Goal: Information Seeking & Learning: Learn about a topic

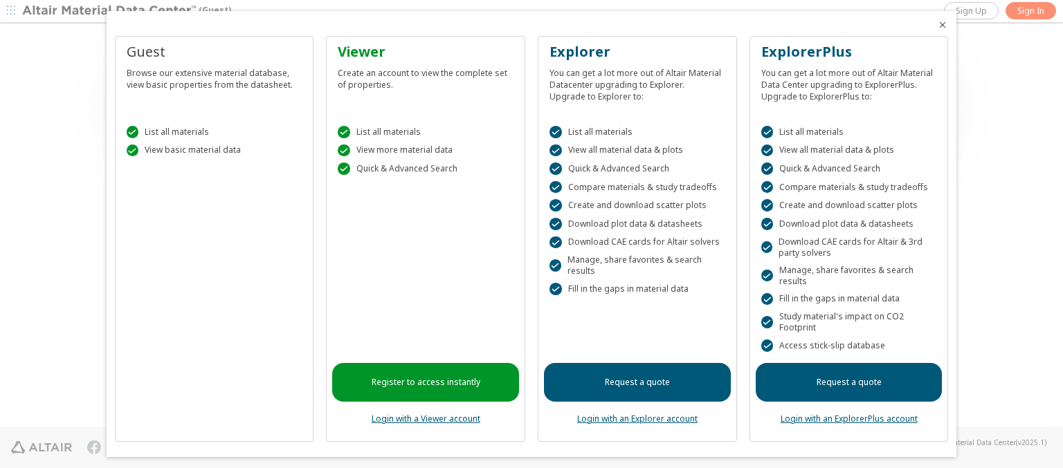
click at [937, 25] on icon "Close" at bounding box center [942, 24] width 11 height 11
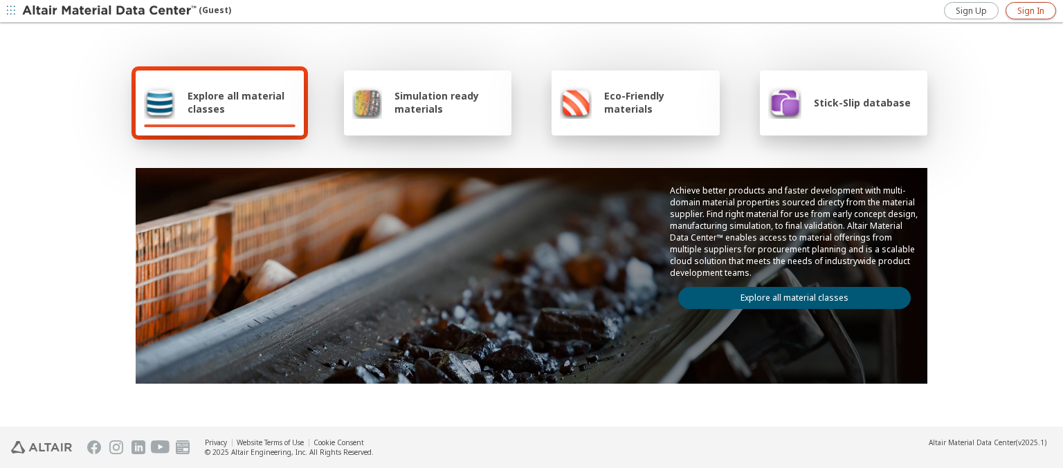
click at [1030, 10] on span "Sign In" at bounding box center [1030, 11] width 27 height 11
click at [110, 11] on img at bounding box center [110, 11] width 176 height 14
click at [236, 102] on span "Explore all material classes" at bounding box center [242, 102] width 108 height 26
click at [789, 295] on link "Explore all material classes" at bounding box center [794, 298] width 232 height 22
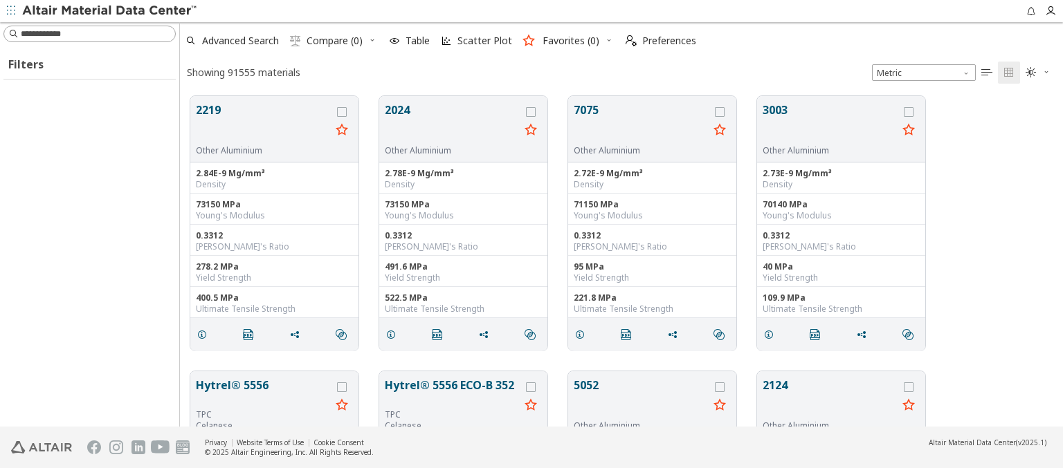
scroll to position [331, 872]
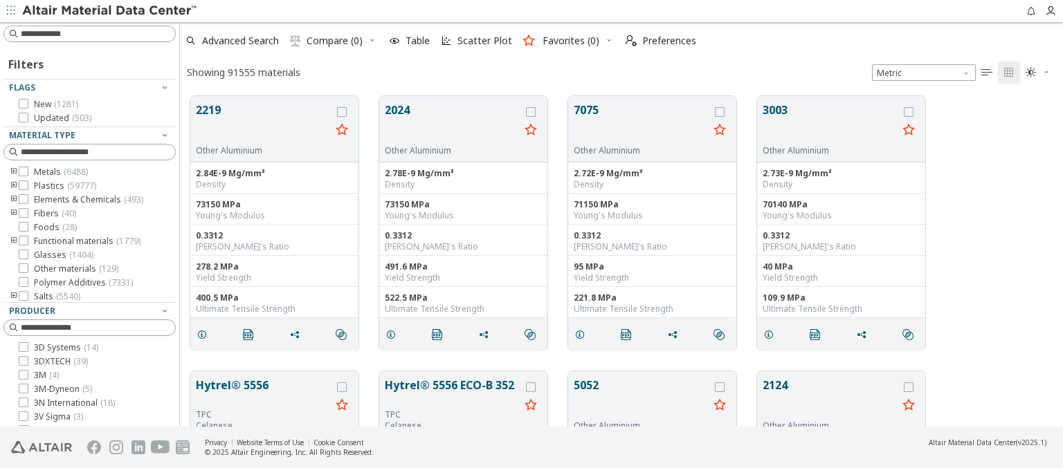
click at [110, 11] on img at bounding box center [110, 11] width 176 height 14
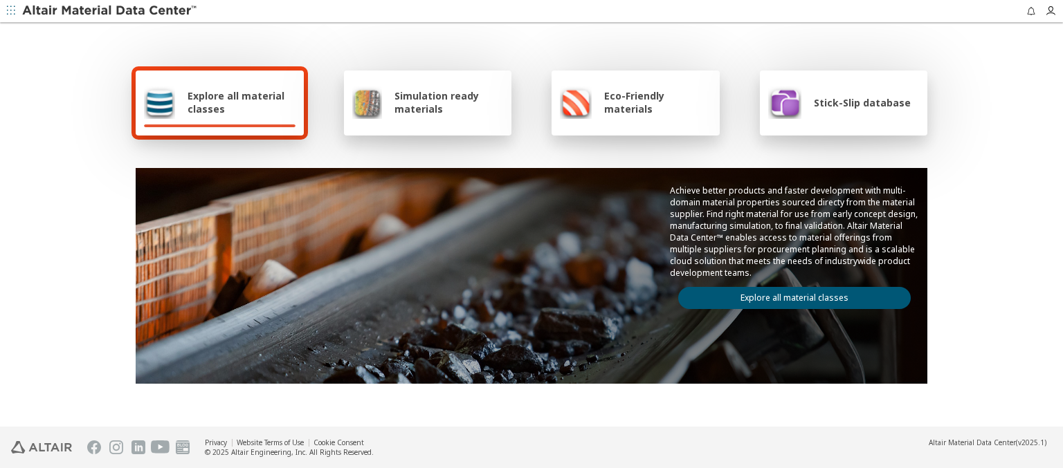
click at [236, 102] on span "Explore all material classes" at bounding box center [242, 102] width 108 height 26
click at [789, 295] on link "Explore all material classes" at bounding box center [794, 298] width 232 height 22
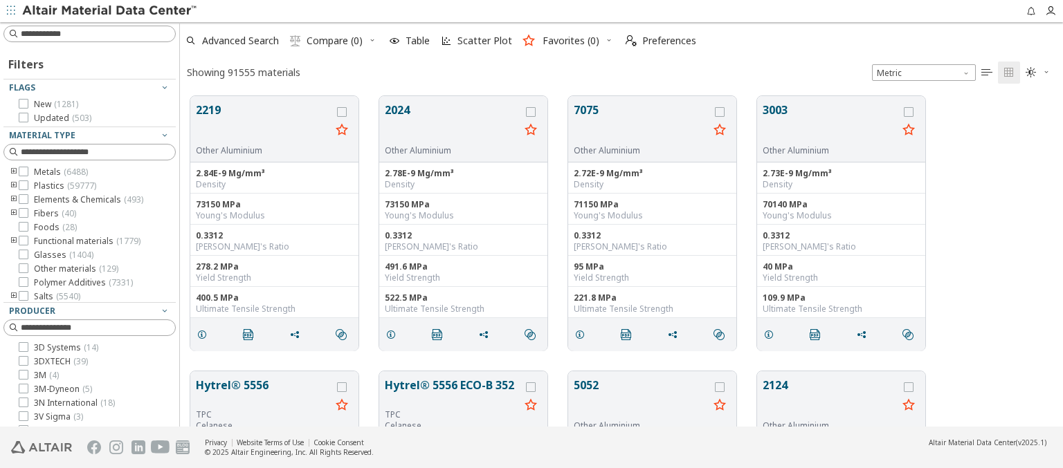
scroll to position [331, 872]
click at [110, 11] on img at bounding box center [110, 11] width 176 height 14
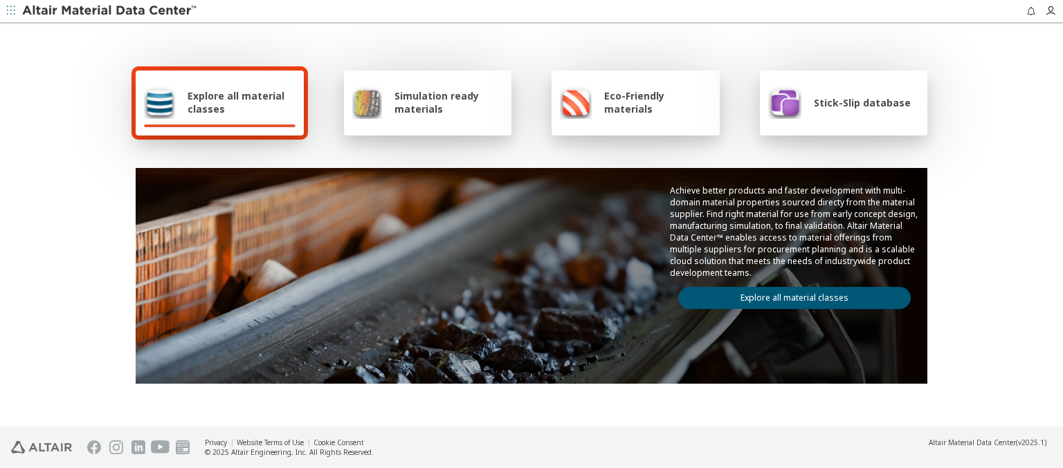
click at [443, 102] on span "Simulation ready materials" at bounding box center [448, 102] width 109 height 26
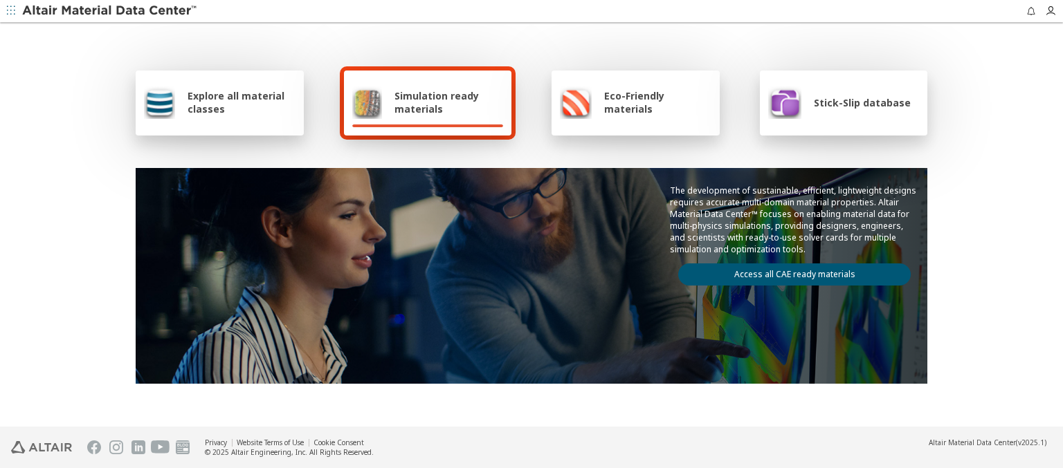
click at [789, 272] on link "Access all CAE ready materials" at bounding box center [794, 275] width 232 height 22
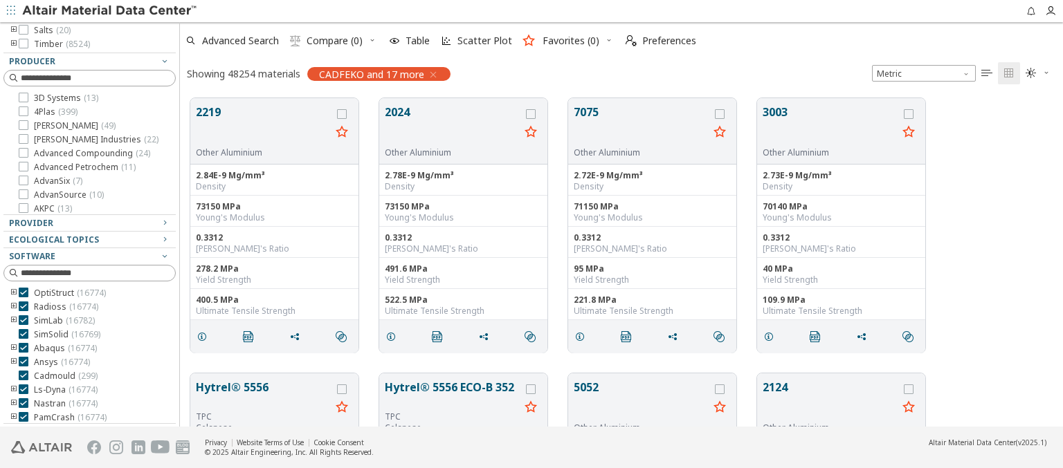
scroll to position [125, 0]
click at [110, 11] on img at bounding box center [110, 11] width 176 height 14
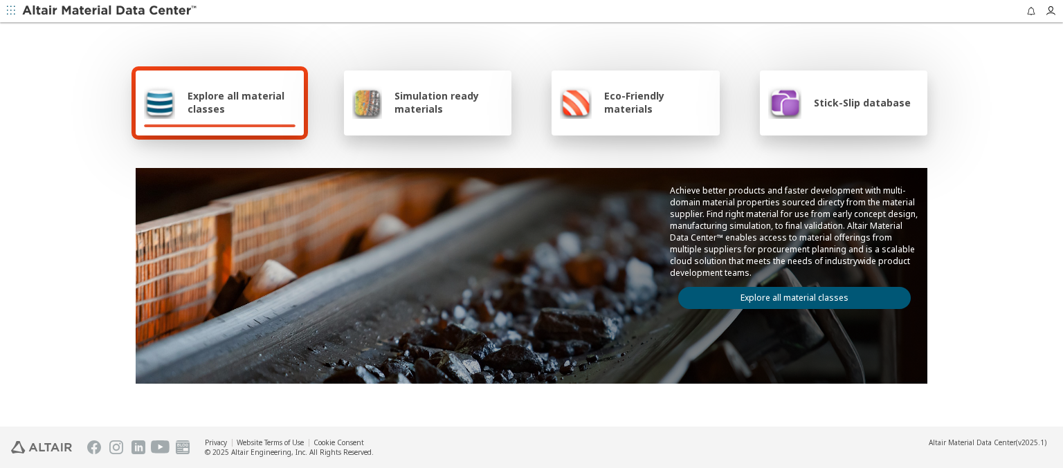
click at [653, 102] on span "Eco-Friendly materials" at bounding box center [657, 102] width 107 height 26
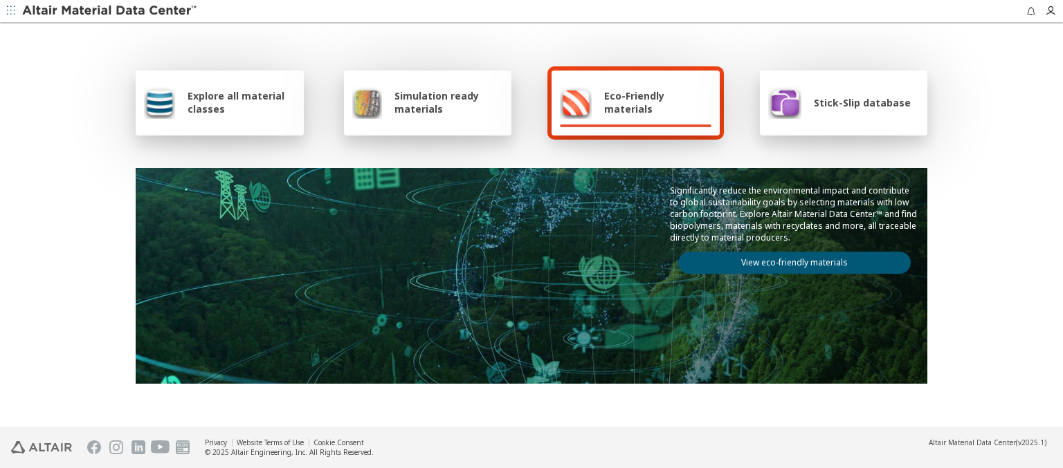
click at [789, 261] on link "View eco-friendly materials" at bounding box center [794, 263] width 232 height 22
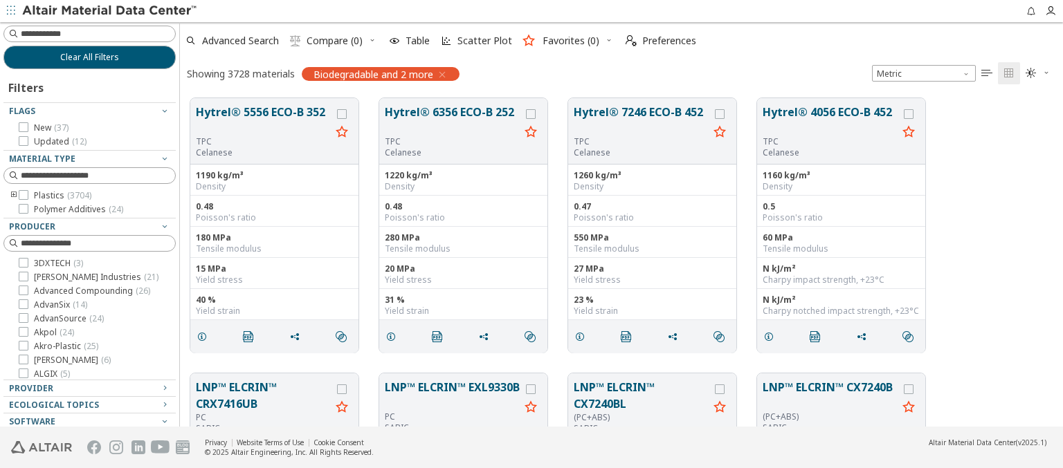
scroll to position [329, 872]
click at [110, 11] on img at bounding box center [110, 11] width 176 height 14
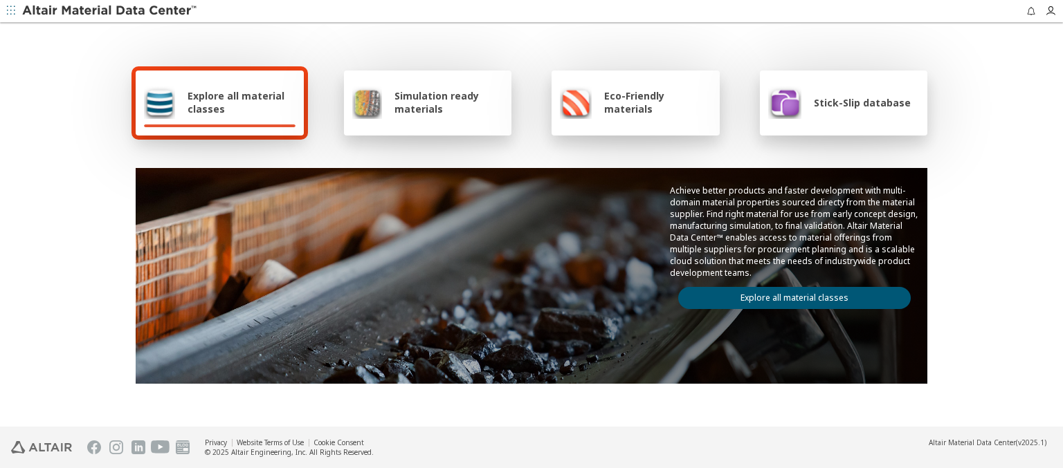
click at [853, 102] on span "Stick-Slip database" at bounding box center [862, 102] width 97 height 13
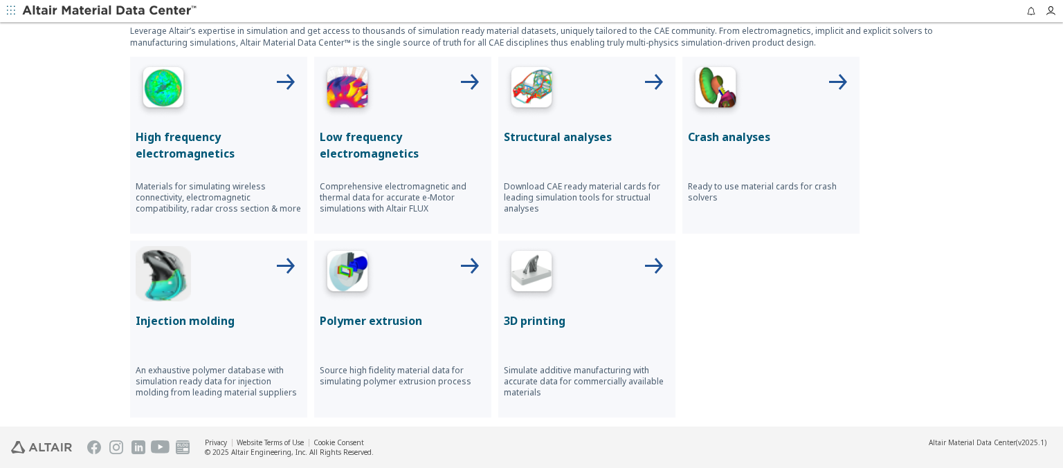
scroll to position [621, 0]
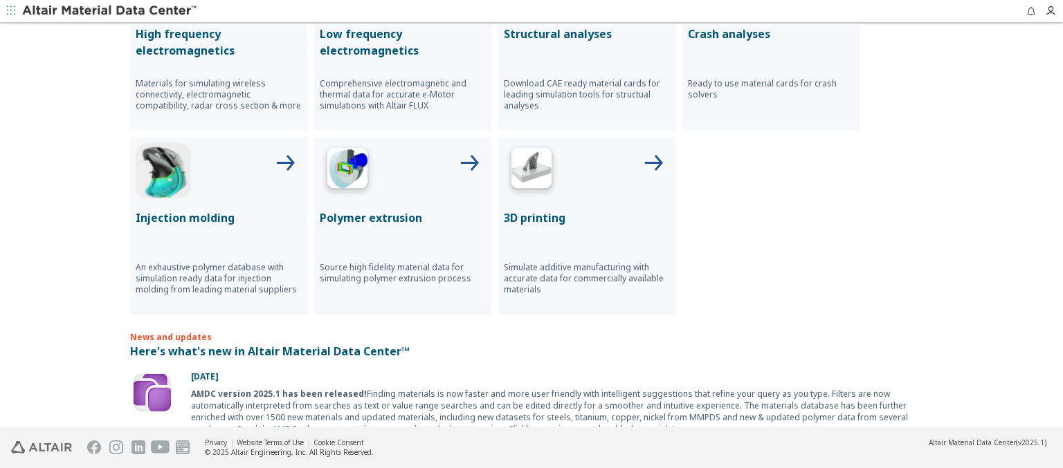
click at [213, 41] on p "High frequency electromagnetics" at bounding box center [219, 42] width 166 height 33
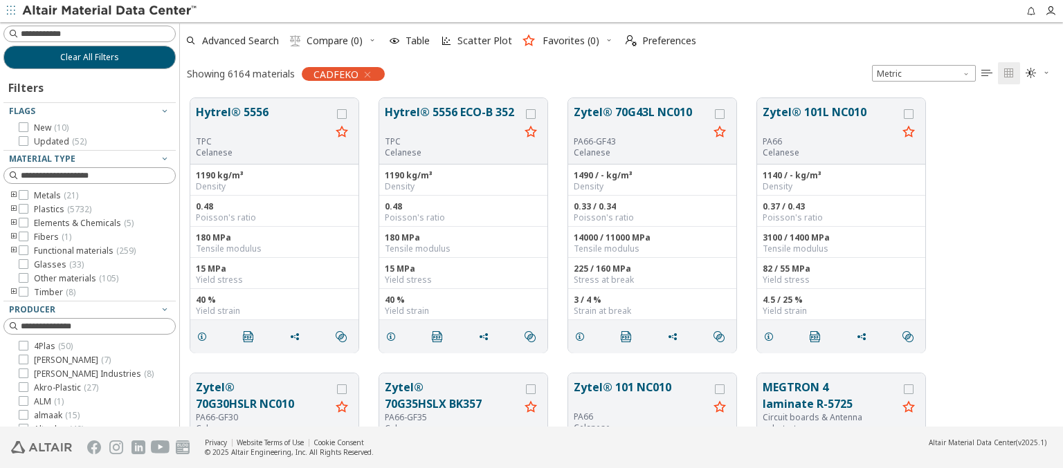
scroll to position [248, 0]
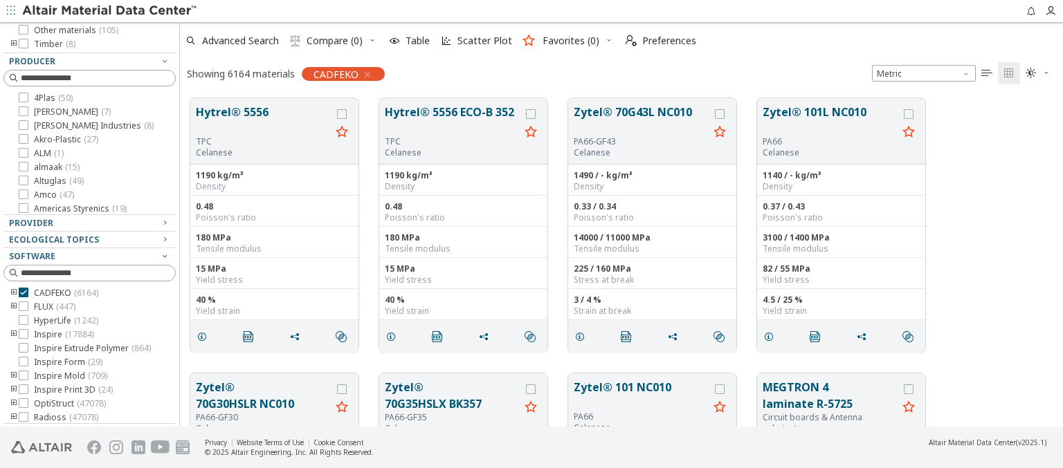
click at [110, 11] on img at bounding box center [110, 11] width 176 height 14
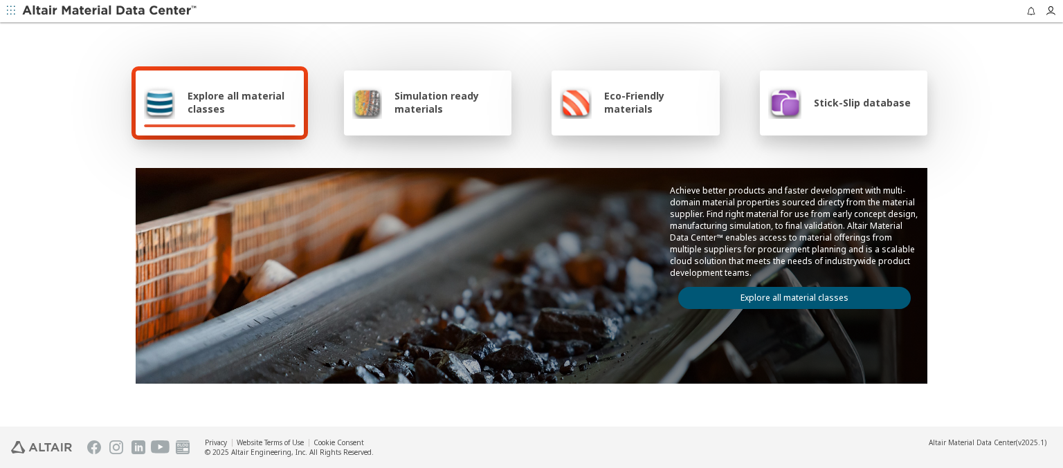
scroll to position [621, 0]
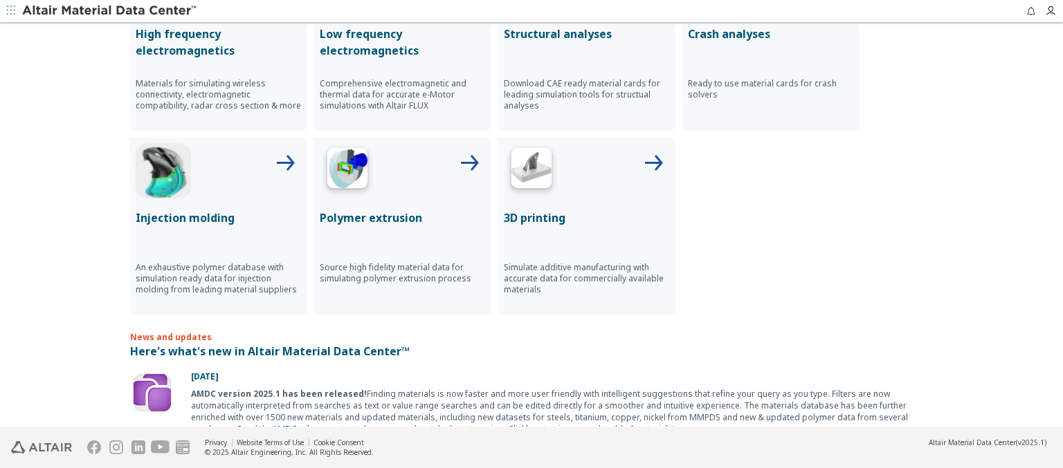
click at [397, 41] on p "Low frequency electromagnetics" at bounding box center [403, 42] width 166 height 33
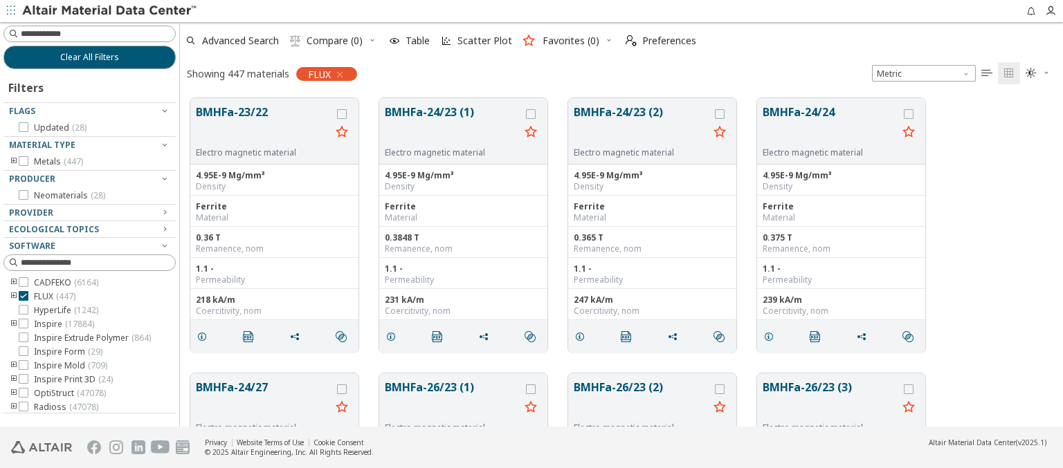
scroll to position [329, 872]
click at [110, 11] on img at bounding box center [110, 11] width 176 height 14
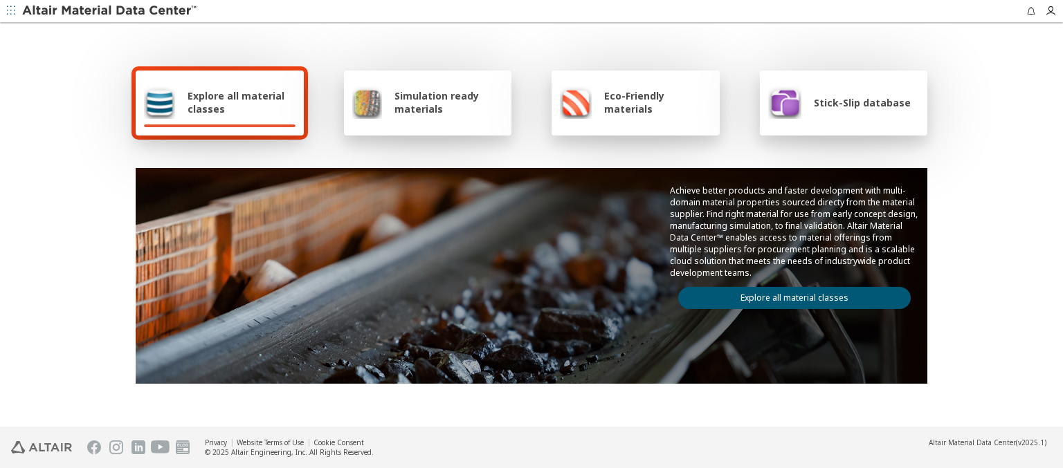
scroll to position [621, 0]
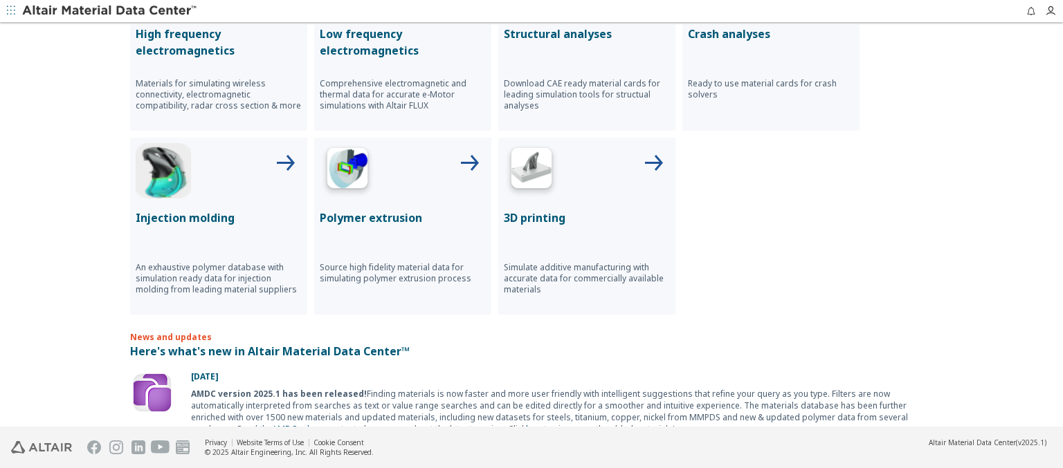
click at [581, 33] on p "Structural analyses" at bounding box center [587, 34] width 166 height 17
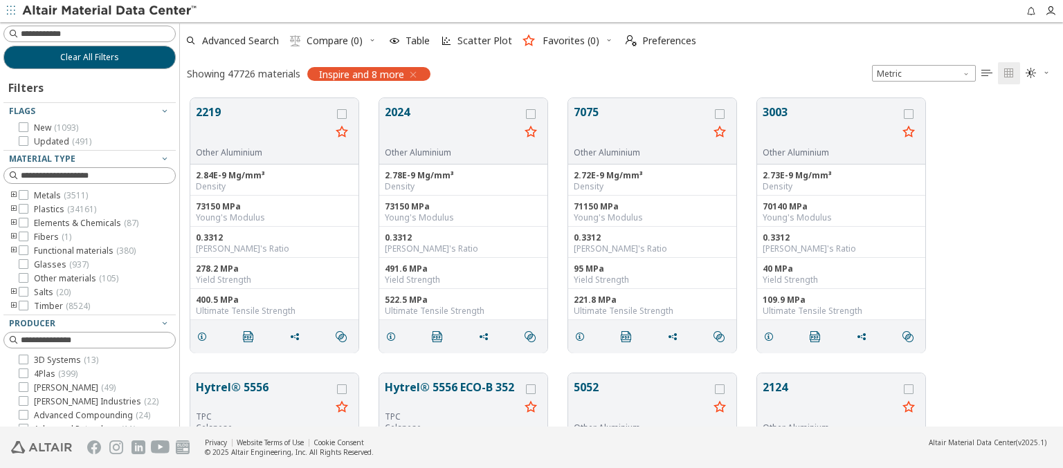
scroll to position [329, 872]
click at [110, 11] on img at bounding box center [110, 11] width 176 height 14
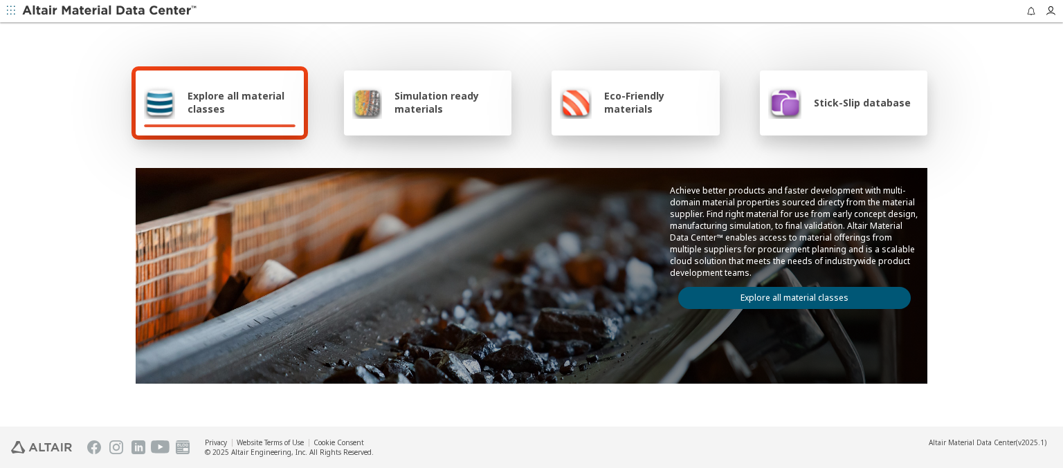
scroll to position [621, 0]
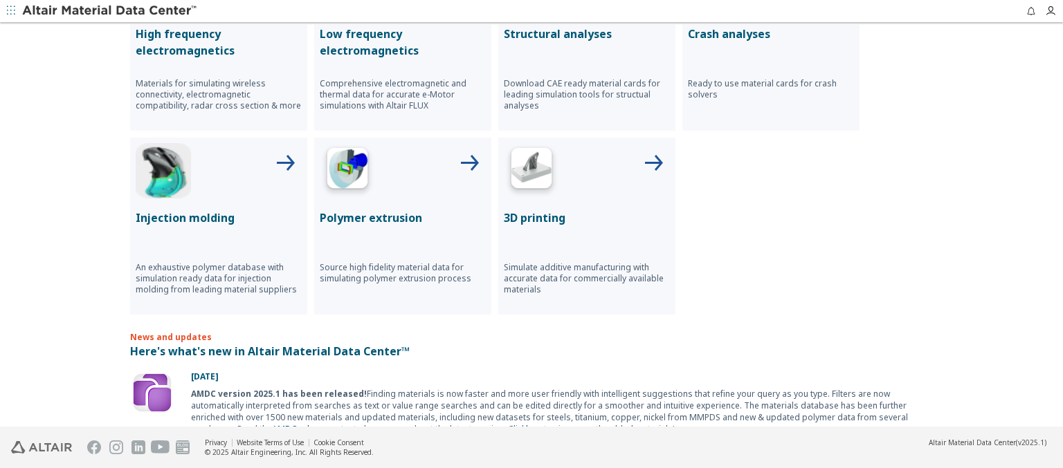
click at [765, 33] on p "Crash analyses" at bounding box center [771, 34] width 166 height 17
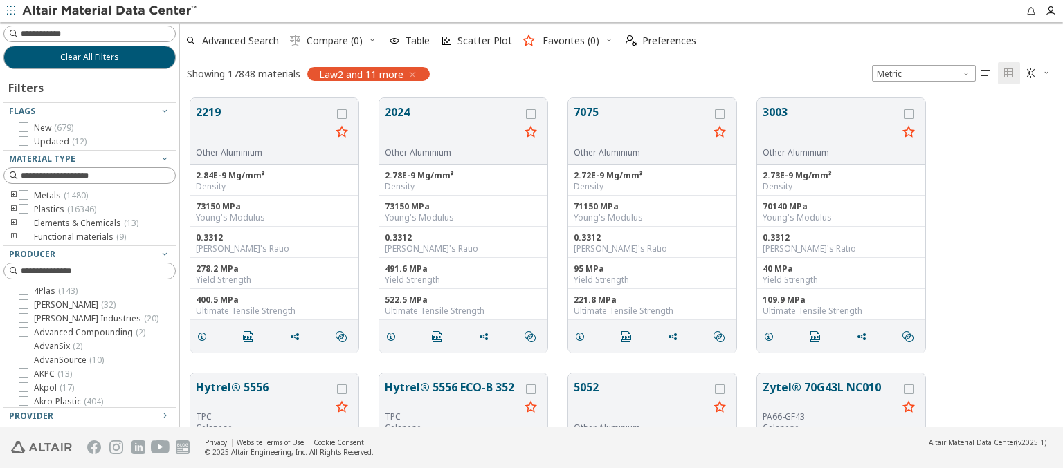
scroll to position [329, 872]
click at [110, 11] on img at bounding box center [110, 11] width 176 height 14
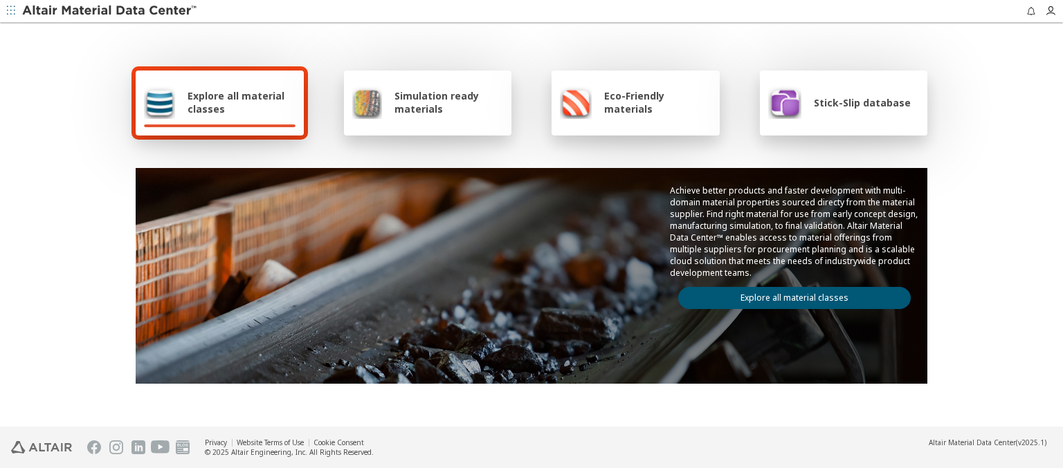
scroll to position [805, 0]
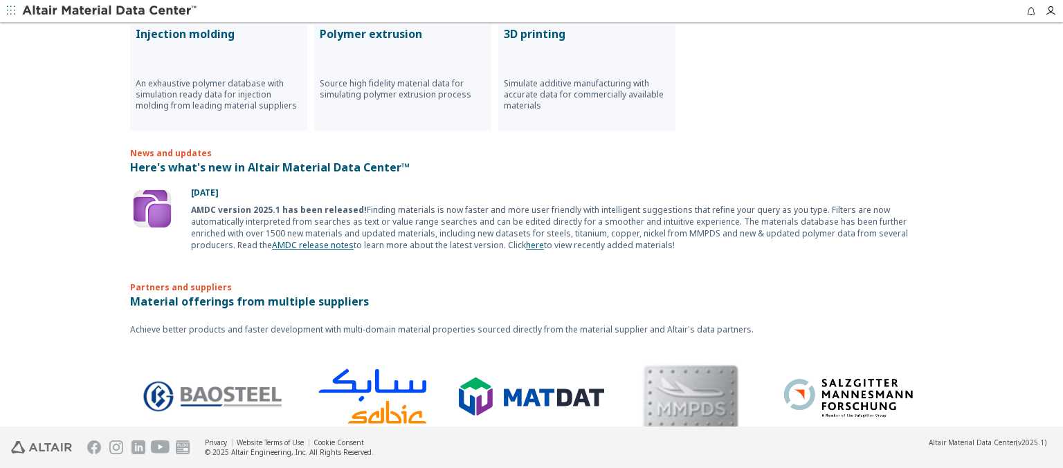
click at [213, 33] on p "Injection molding" at bounding box center [219, 34] width 166 height 17
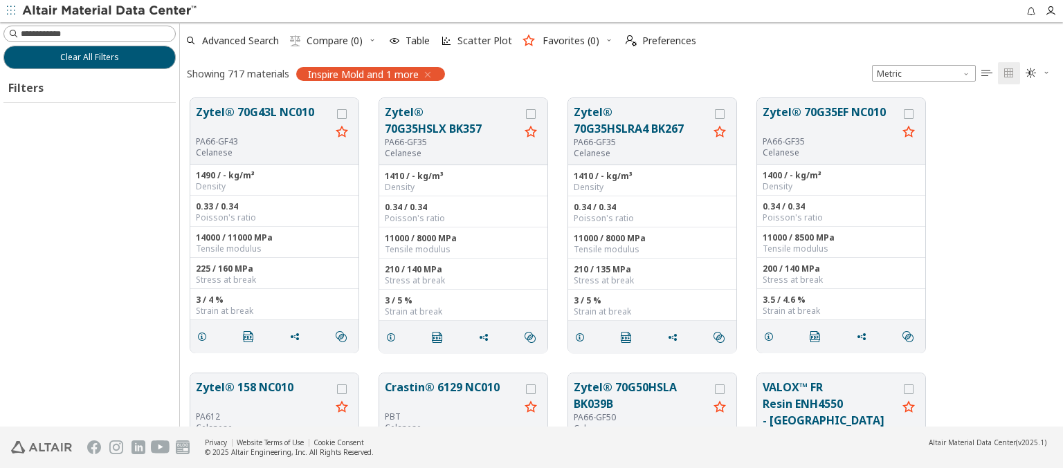
scroll to position [329, 872]
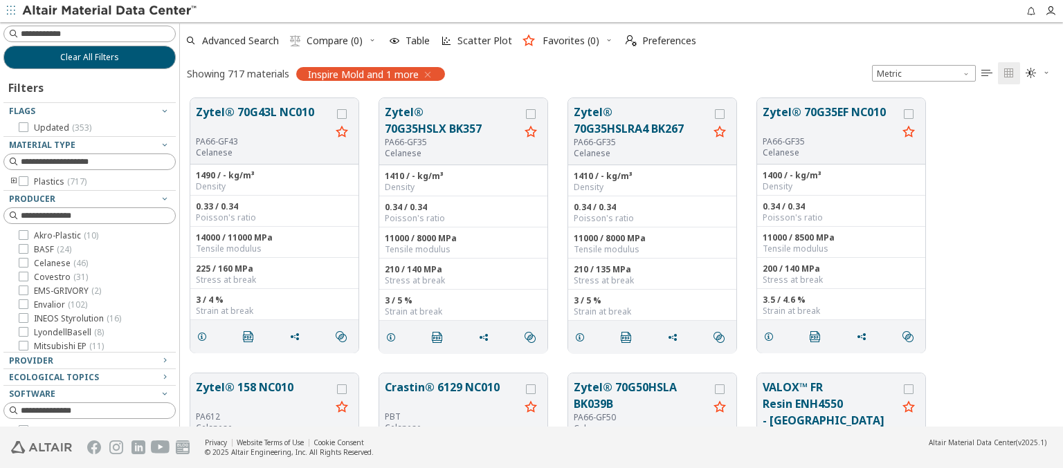
click at [110, 11] on img at bounding box center [110, 11] width 176 height 14
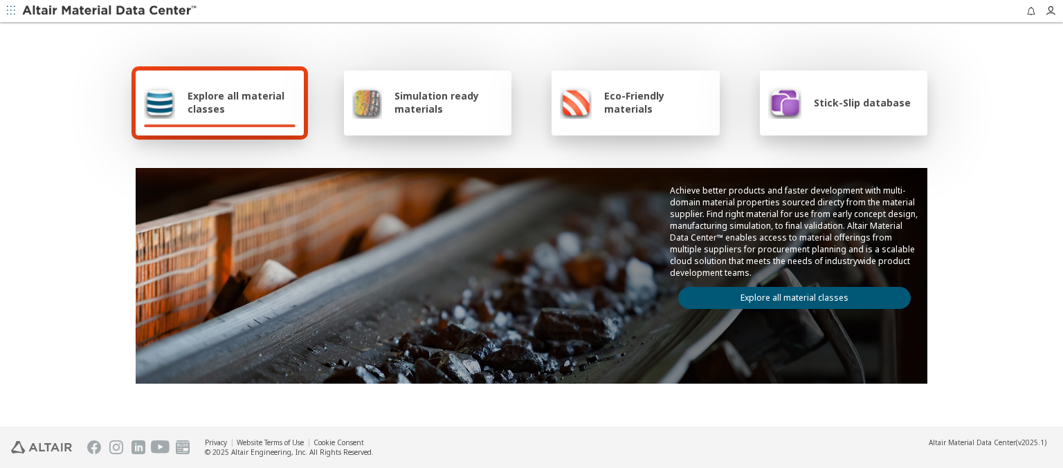
scroll to position [805, 0]
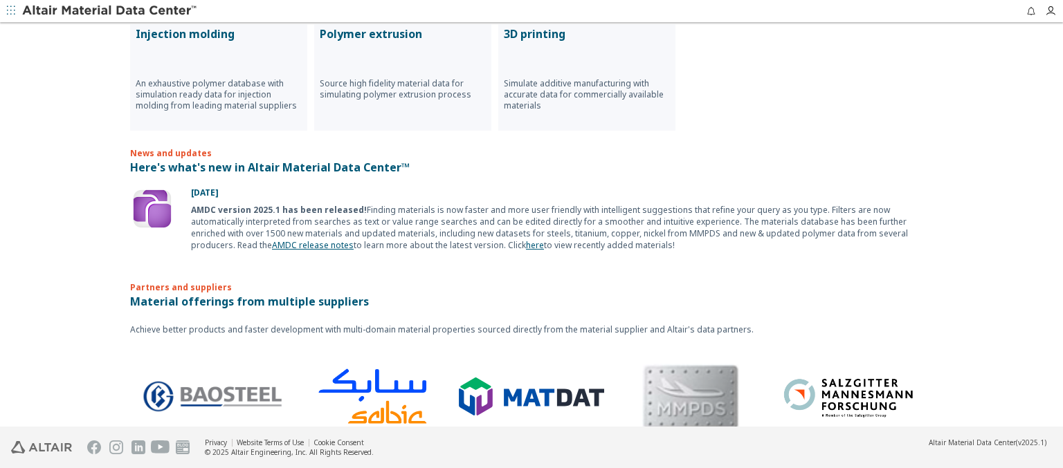
click at [397, 33] on p "Polymer extrusion" at bounding box center [403, 34] width 166 height 17
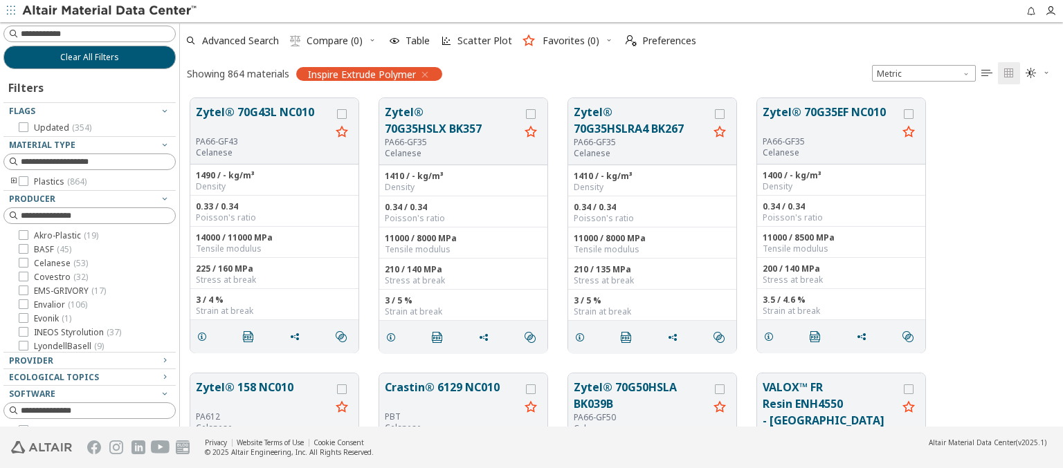
scroll to position [329, 872]
click at [110, 11] on img at bounding box center [110, 11] width 176 height 14
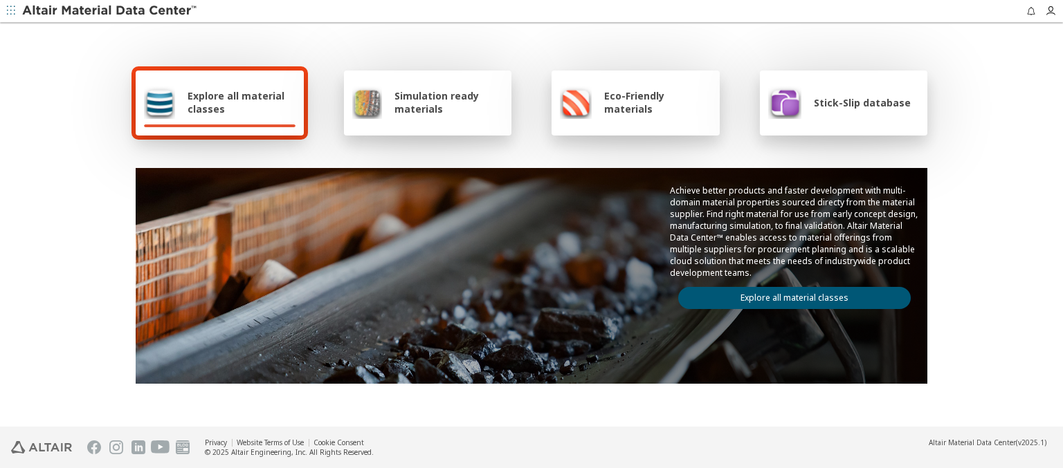
scroll to position [805, 0]
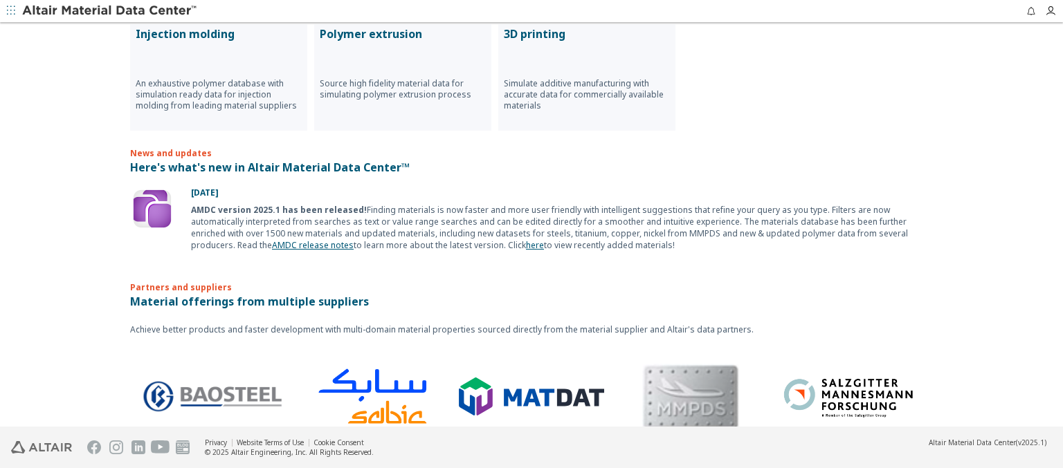
click at [581, 33] on p "3D printing" at bounding box center [587, 34] width 166 height 17
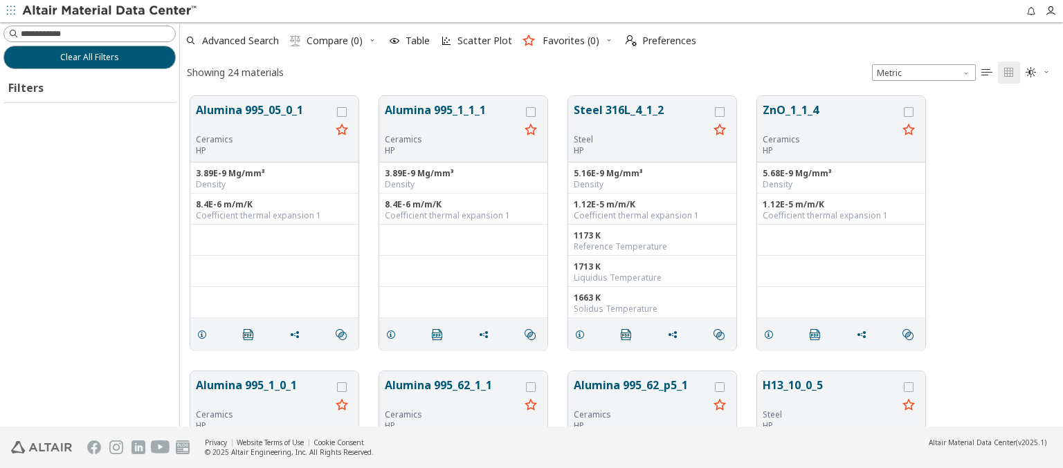
scroll to position [329, 872]
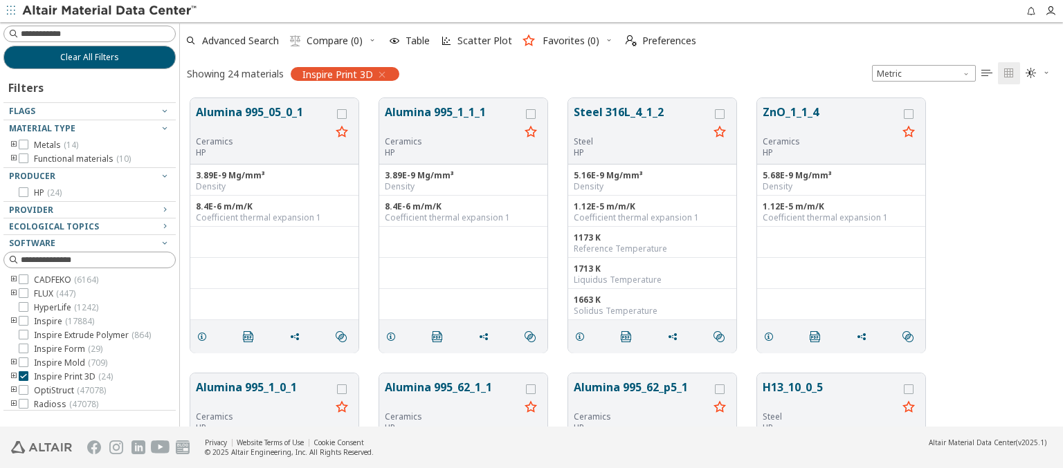
click at [110, 11] on img at bounding box center [110, 11] width 176 height 14
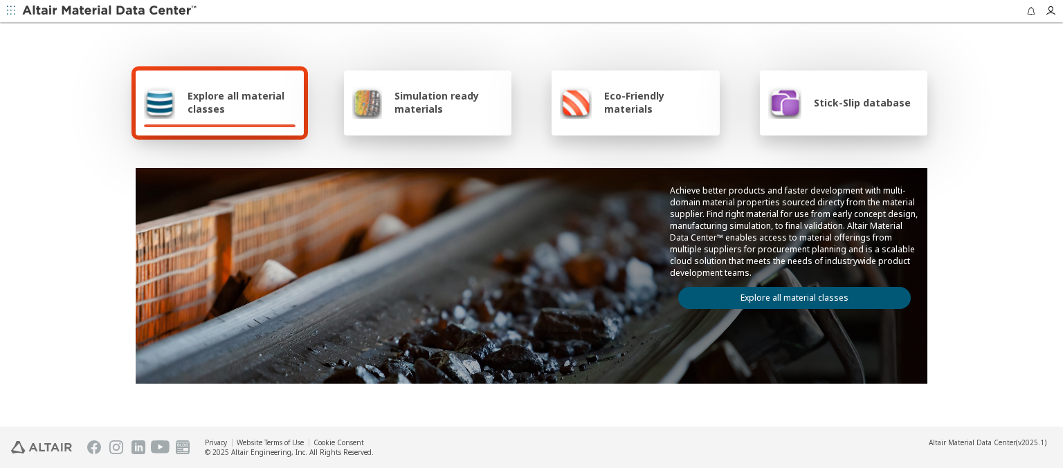
type input "******"
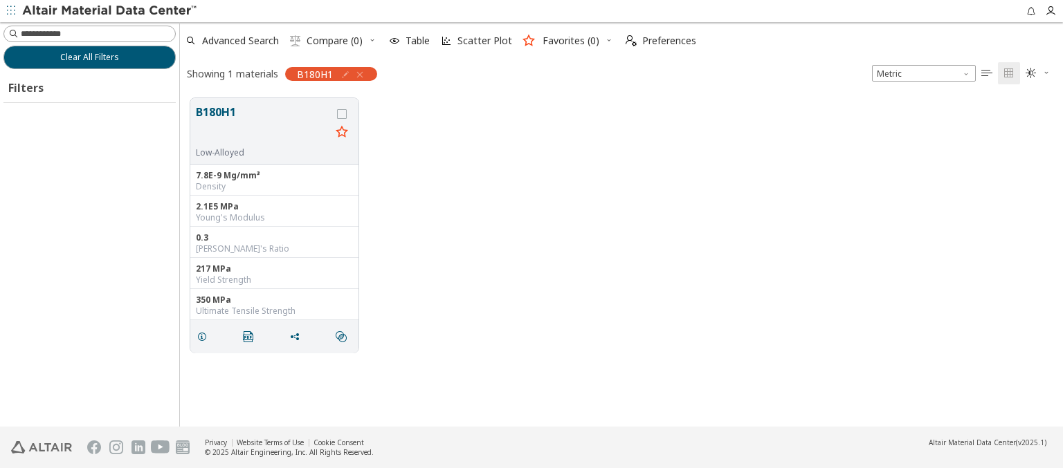
scroll to position [329, 872]
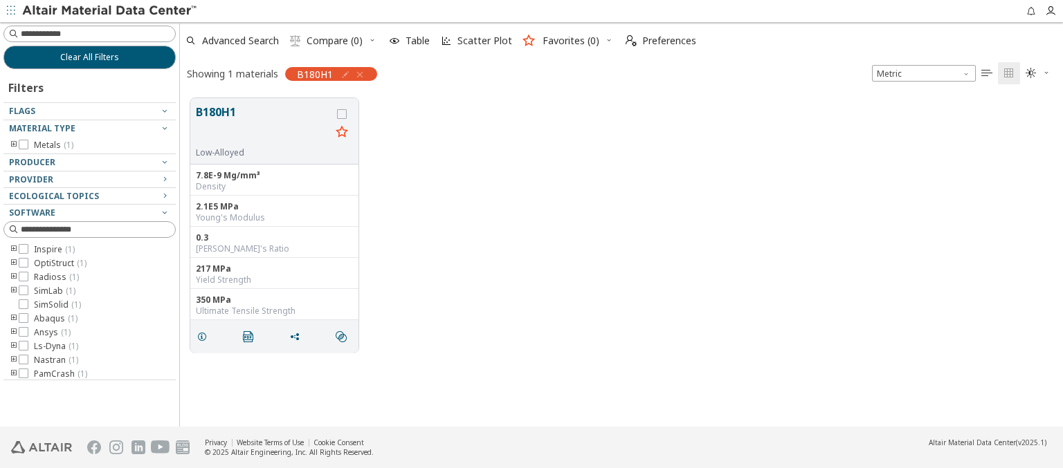
click at [110, 11] on img at bounding box center [110, 11] width 176 height 14
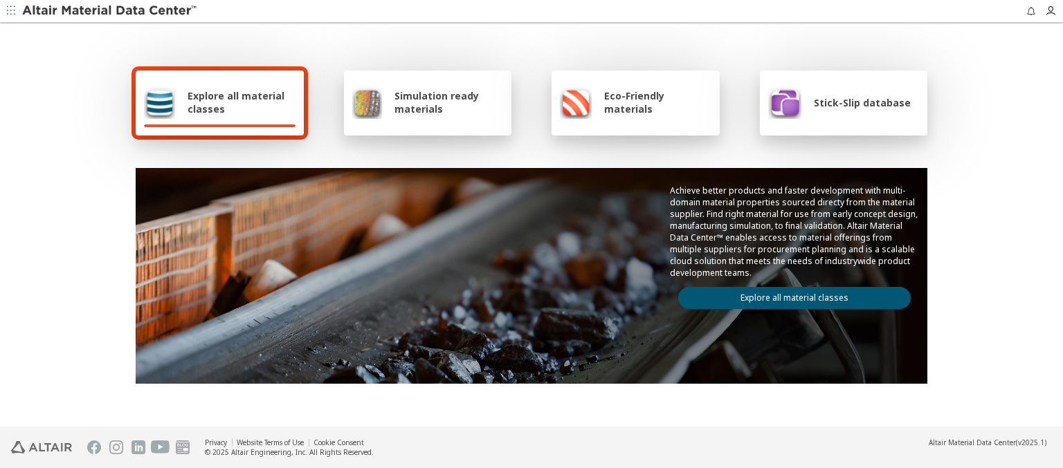
click at [110, 11] on img at bounding box center [110, 11] width 176 height 14
